Goal: Task Accomplishment & Management: Manage account settings

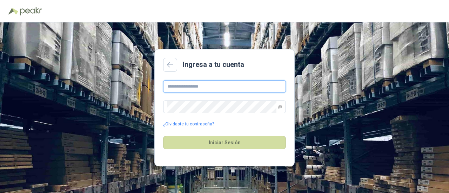
click at [203, 91] on input "text" at bounding box center [224, 86] width 123 height 13
click at [188, 88] on input "text" at bounding box center [224, 86] width 123 height 13
paste input "*********"
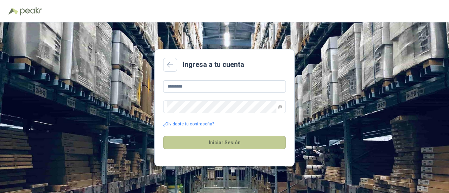
click at [219, 141] on button "Iniciar Sesión" at bounding box center [224, 142] width 123 height 13
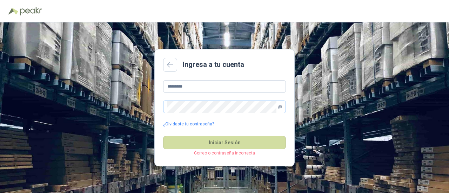
click at [279, 109] on icon "eye-invisible" at bounding box center [280, 107] width 4 height 4
click at [156, 87] on main "Ingresa a tu cuenta ********* ¿Olvidaste tu contraseña? Iniciar Sesión Correo o…" at bounding box center [224, 107] width 140 height 117
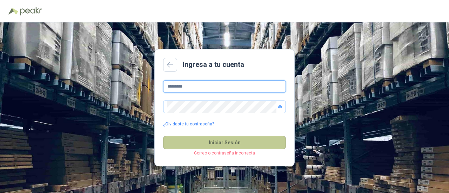
type input "*********"
click at [240, 146] on button "Iniciar Sesión" at bounding box center [224, 142] width 123 height 13
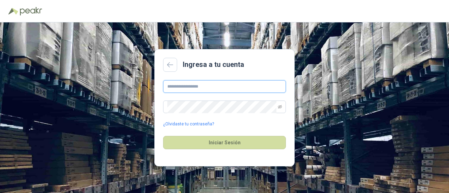
click at [200, 86] on input "text" at bounding box center [224, 86] width 123 height 13
click at [174, 86] on input "text" at bounding box center [224, 86] width 123 height 13
click at [196, 88] on input "text" at bounding box center [224, 86] width 123 height 13
click at [190, 87] on input "text" at bounding box center [224, 86] width 123 height 13
type input "**********"
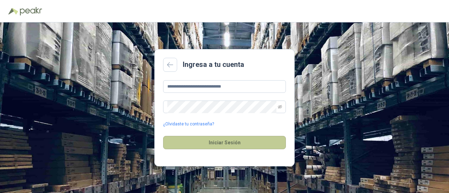
click at [206, 140] on button "Iniciar Sesión" at bounding box center [224, 142] width 123 height 13
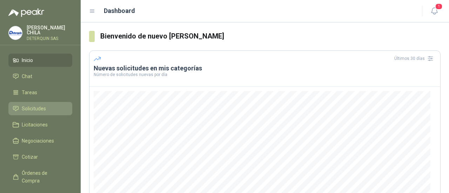
click at [38, 108] on span "Solicitudes" at bounding box center [34, 109] width 24 height 8
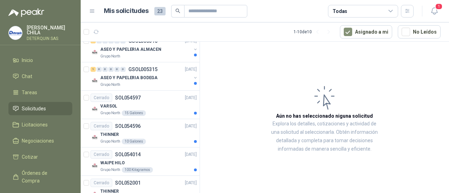
scroll to position [112, 0]
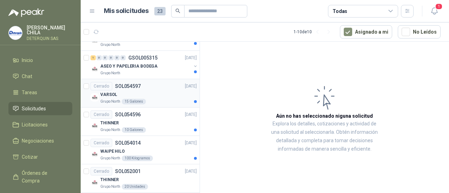
click at [108, 95] on p "VARSOL" at bounding box center [108, 95] width 17 height 7
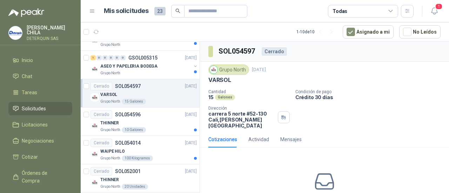
click at [212, 70] on img at bounding box center [214, 70] width 8 height 8
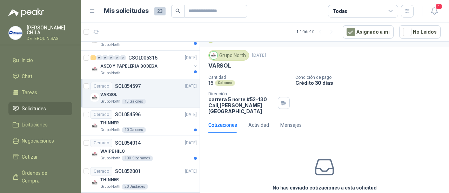
scroll to position [22, 0]
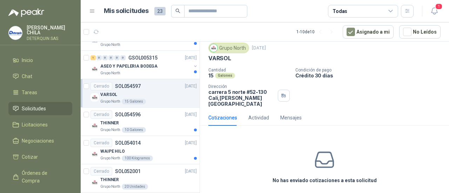
click at [324, 164] on icon at bounding box center [324, 160] width 22 height 22
click at [265, 114] on div "Actividad" at bounding box center [258, 118] width 21 height 8
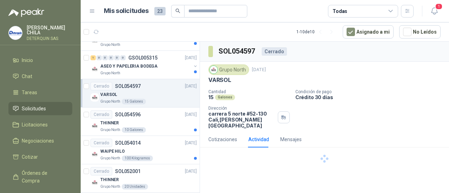
scroll to position [0, 0]
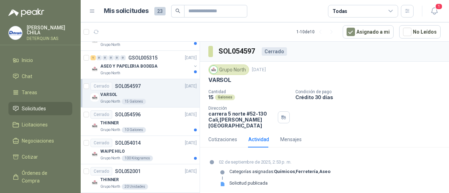
click at [147, 90] on div "VARSOL" at bounding box center [148, 94] width 96 height 8
click at [291, 136] on div "Mensajes" at bounding box center [290, 140] width 21 height 8
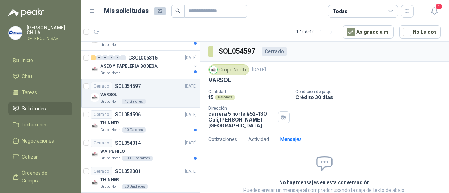
click at [274, 53] on div "Cerrado" at bounding box center [274, 51] width 25 height 8
click at [120, 94] on div "VARSOL" at bounding box center [148, 94] width 96 height 8
click at [277, 50] on div "Cerrado" at bounding box center [274, 51] width 25 height 8
click at [31, 157] on span "Cotizar" at bounding box center [30, 157] width 16 height 8
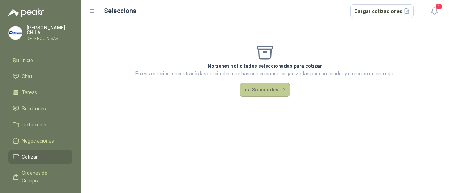
click at [259, 90] on button "Ir a Solicitudes" at bounding box center [264, 90] width 50 height 14
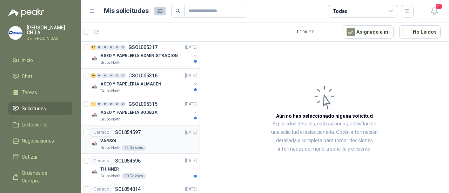
scroll to position [70, 0]
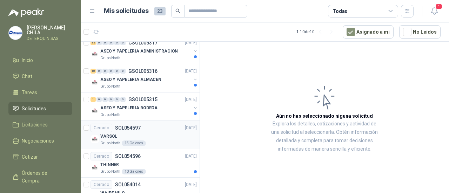
click at [131, 134] on div "VARSOL" at bounding box center [148, 136] width 96 height 8
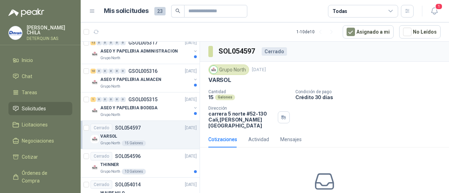
click at [267, 51] on div "Cerrado" at bounding box center [274, 51] width 25 height 8
click at [391, 113] on div "Cantidad 15 Galones Condición de pago Crédito 30 días Dirección [STREET_ADDRESS…" at bounding box center [324, 108] width 232 height 39
click at [254, 136] on div "Actividad" at bounding box center [258, 140] width 21 height 8
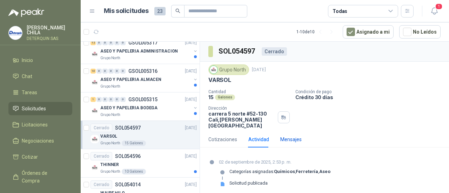
click at [291, 136] on div "Mensajes" at bounding box center [290, 140] width 21 height 8
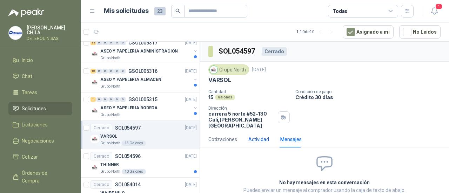
click at [254, 136] on div "Actividad" at bounding box center [258, 140] width 21 height 8
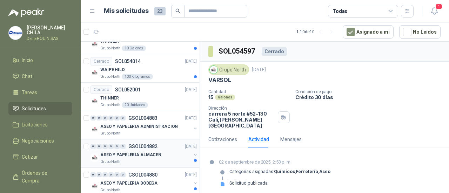
scroll to position [203, 0]
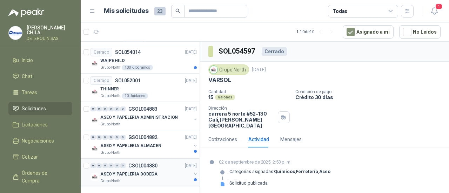
click at [131, 175] on p "ASEO Y PAPELERIA BODEGA" at bounding box center [128, 174] width 57 height 7
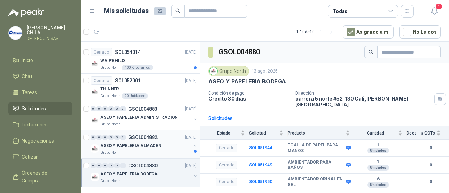
click at [108, 147] on p "ASEO Y PAPELERIA ALMACEN" at bounding box center [130, 146] width 61 height 7
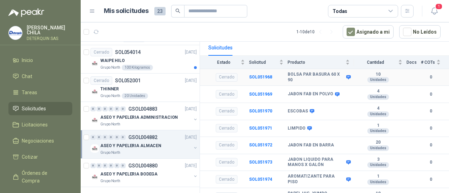
scroll to position [74, 0]
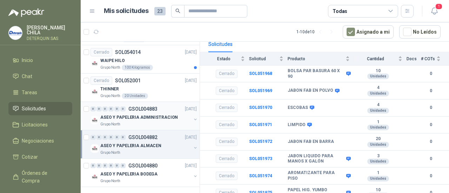
click at [135, 119] on p "ASEO Y PAPELERIA ADMINISTRACION" at bounding box center [138, 117] width 77 height 7
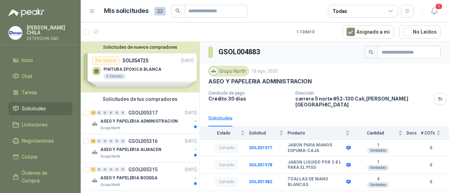
click at [178, 60] on div "Solicitudes de nuevos compradores Por cotizar SOL054725 [DATE] PINTURA EPOXICA …" at bounding box center [140, 67] width 119 height 51
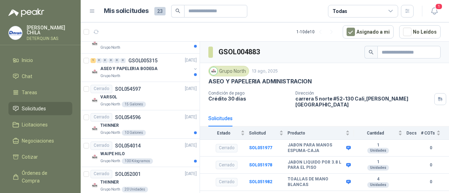
scroll to position [245, 0]
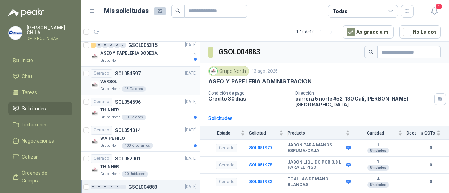
click at [115, 76] on div "Cerrado SOL054597" at bounding box center [115, 73] width 50 height 8
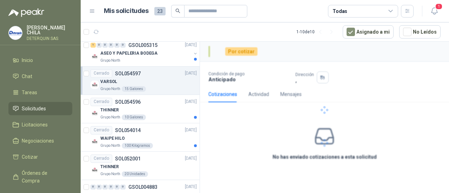
click at [115, 76] on div "Cerrado SOL054597" at bounding box center [115, 73] width 50 height 8
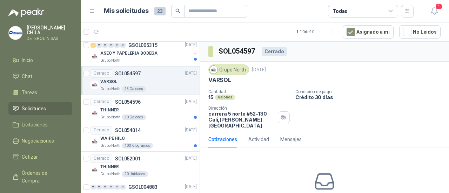
scroll to position [2, 0]
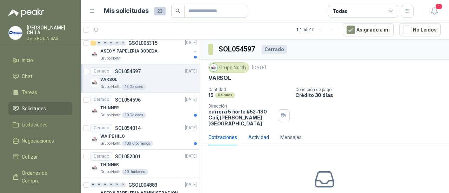
click at [253, 134] on div "Actividad" at bounding box center [258, 138] width 21 height 8
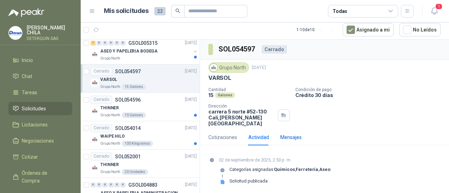
click at [291, 134] on div "Mensajes" at bounding box center [290, 138] width 21 height 8
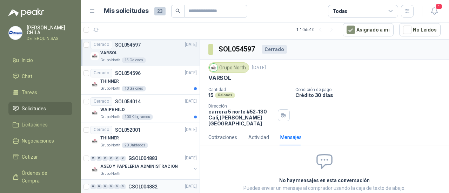
scroll to position [324, 0]
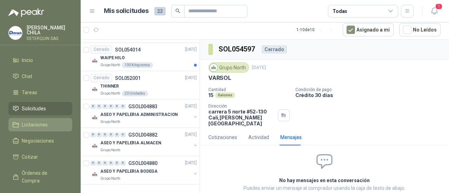
click at [40, 127] on span "Licitaciones" at bounding box center [35, 125] width 26 height 8
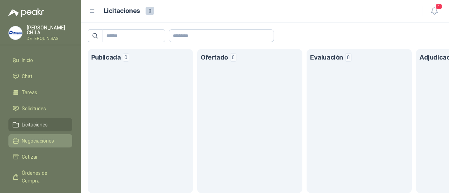
click at [34, 137] on span "Negociaciones" at bounding box center [38, 141] width 32 height 8
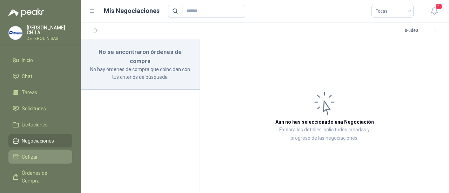
click at [29, 155] on span "Cotizar" at bounding box center [30, 157] width 16 height 8
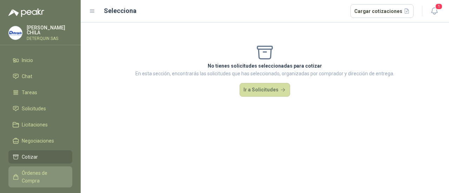
click at [50, 171] on span "Órdenes de Compra" at bounding box center [44, 176] width 44 height 15
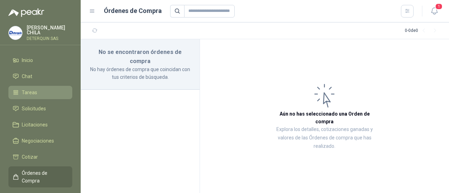
click at [27, 92] on span "Tareas" at bounding box center [29, 93] width 15 height 8
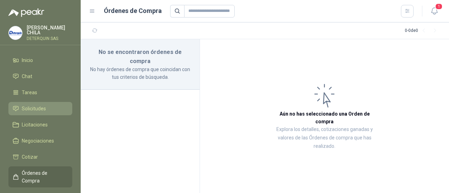
click at [37, 107] on span "Solicitudes" at bounding box center [34, 109] width 24 height 8
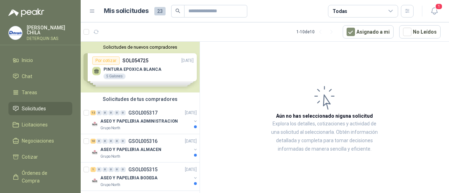
click at [145, 63] on div "Solicitudes de nuevos compradores Por cotizar SOL054725 [DATE] PINTURA EPOXICA …" at bounding box center [140, 67] width 119 height 51
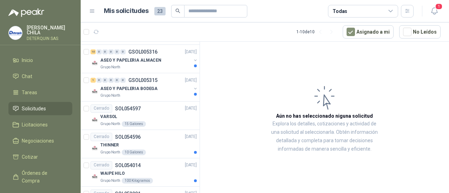
scroll to position [324, 0]
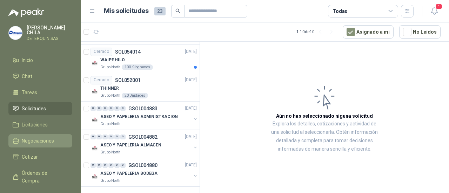
click at [36, 140] on span "Negociaciones" at bounding box center [38, 141] width 32 height 8
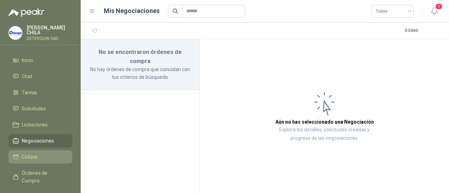
click at [34, 157] on span "Cotizar" at bounding box center [30, 157] width 16 height 8
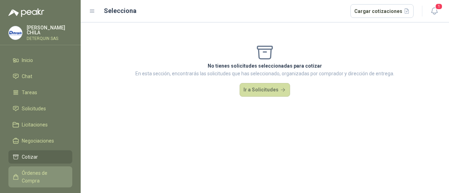
click at [36, 171] on span "Órdenes de Compra" at bounding box center [44, 176] width 44 height 15
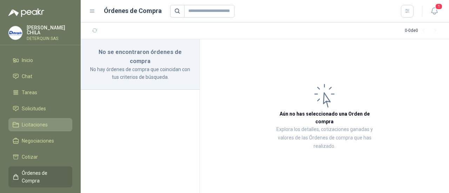
click at [34, 124] on span "Licitaciones" at bounding box center [35, 125] width 26 height 8
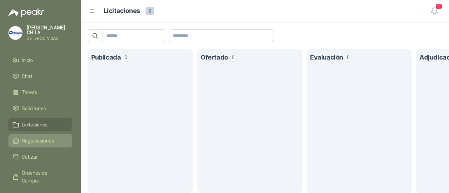
click at [32, 140] on span "Negociaciones" at bounding box center [38, 141] width 32 height 8
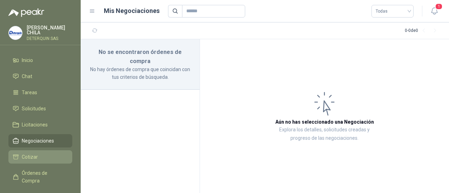
click at [34, 153] on span "Cotizar" at bounding box center [30, 157] width 16 height 8
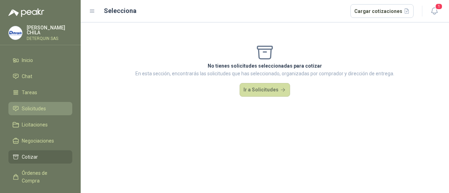
click at [35, 108] on span "Solicitudes" at bounding box center [34, 109] width 24 height 8
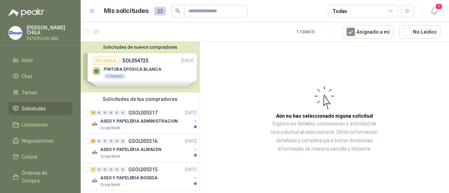
click at [140, 72] on div "Solicitudes de nuevos compradores Por cotizar SOL054725 [DATE] PINTURA EPOXICA …" at bounding box center [140, 67] width 119 height 51
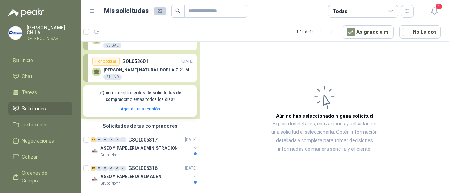
scroll to position [105, 0]
